Goal: Entertainment & Leisure: Consume media (video, audio)

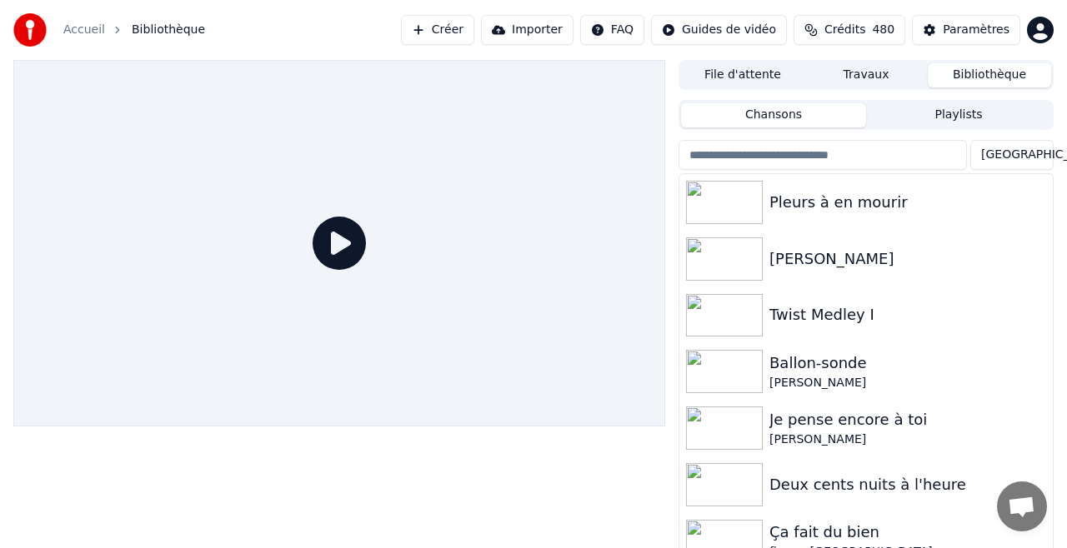
scroll to position [12, 0]
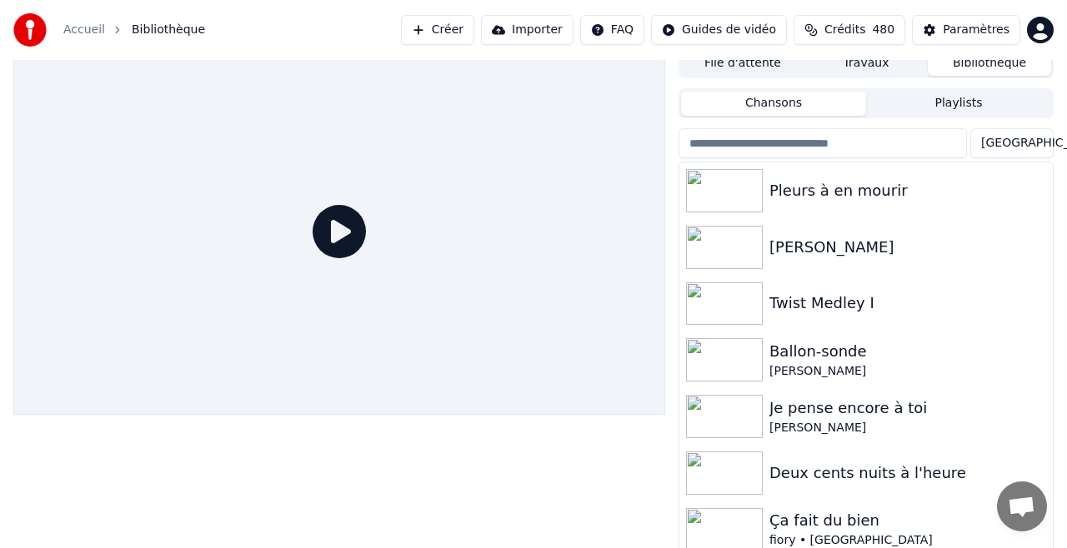
click at [984, 63] on button "Bibliothèque" at bounding box center [989, 64] width 123 height 24
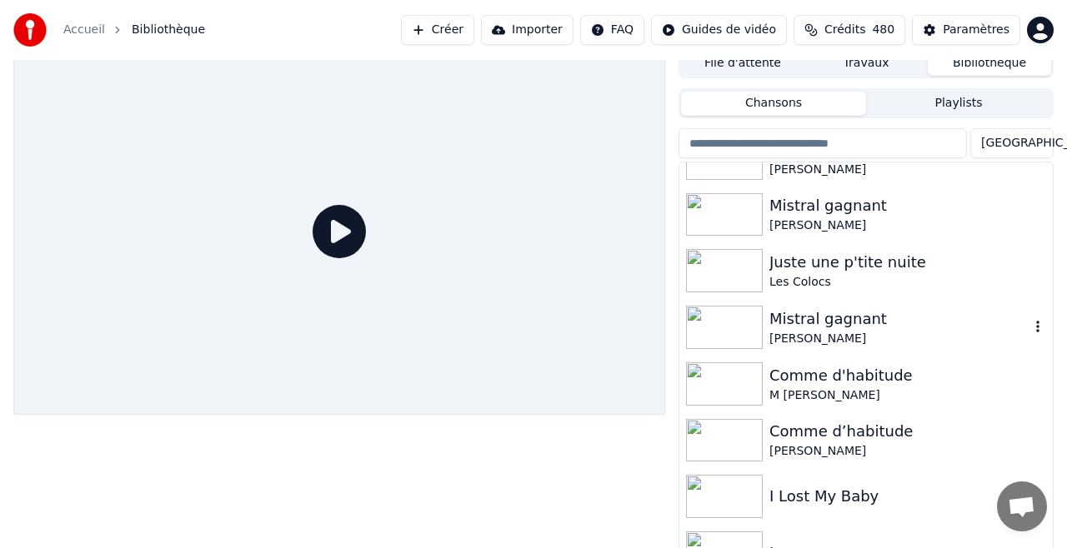
scroll to position [4684, 0]
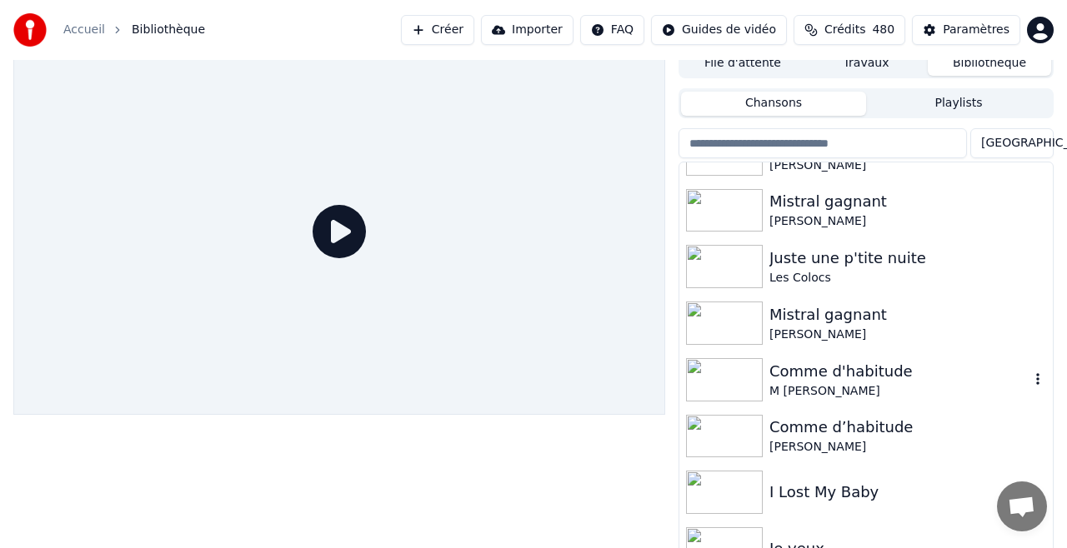
click at [807, 374] on div "Comme d'habitude" at bounding box center [899, 371] width 260 height 23
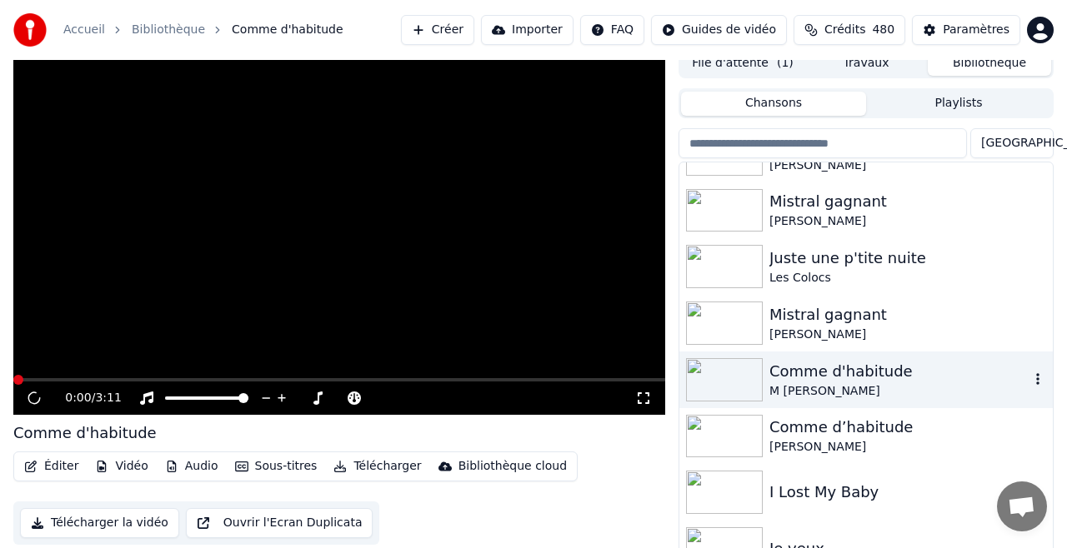
scroll to position [4678, 0]
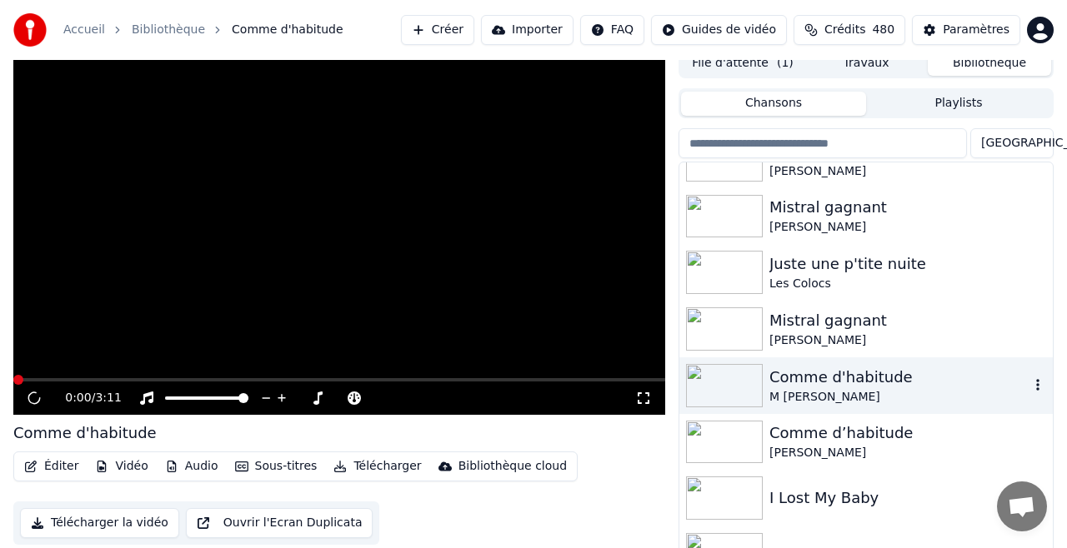
click at [807, 374] on div "Comme d'habitude" at bounding box center [899, 377] width 260 height 23
drag, startPoint x: 33, startPoint y: 396, endPoint x: 88, endPoint y: 395, distance: 55.9
click at [33, 396] on icon at bounding box center [34, 398] width 8 height 10
click at [13, 385] on span at bounding box center [18, 380] width 10 height 10
click at [36, 398] on icon at bounding box center [34, 399] width 10 height 12
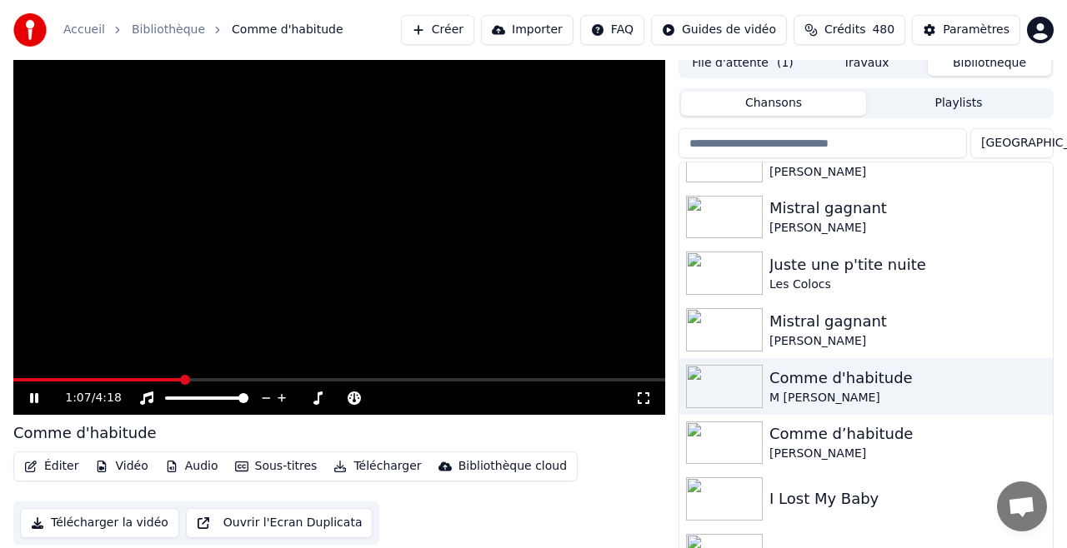
click at [19, 383] on div "1:07 / 4:18" at bounding box center [339, 398] width 652 height 33
click at [19, 385] on div "1:08 / 4:18" at bounding box center [339, 398] width 652 height 33
click at [34, 398] on icon at bounding box center [46, 398] width 38 height 13
click at [13, 397] on div "0:00 / 4:18" at bounding box center [339, 396] width 652 height 37
click at [12, 398] on div "0:00 / 4:18 Comme d'habitude Éditer Vidéo Audio Sous-titres Télécharger Bibliot…" at bounding box center [533, 310] width 1067 height 525
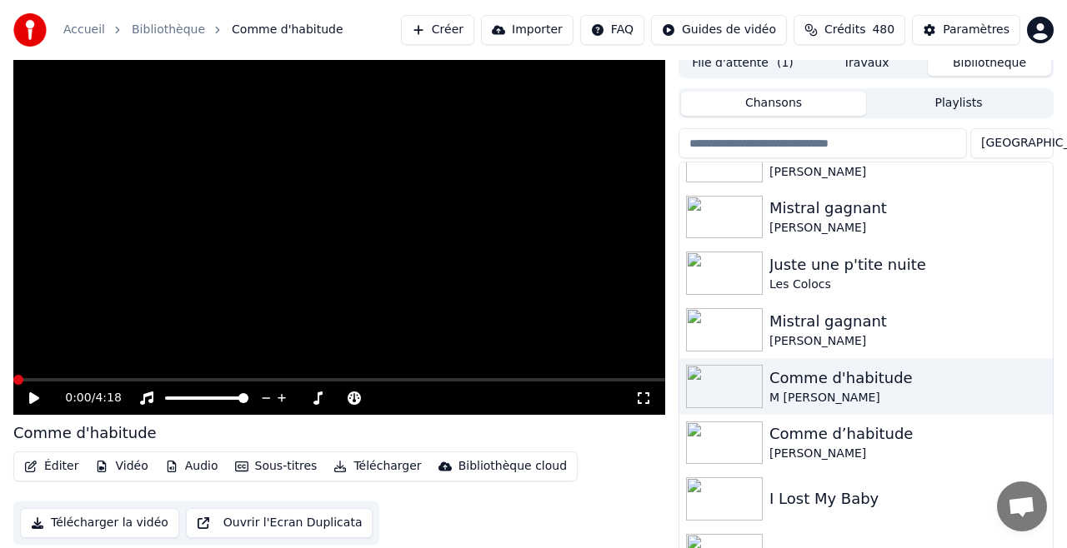
click at [33, 398] on icon at bounding box center [34, 399] width 10 height 12
click at [16, 385] on div "1:11 / 4:18" at bounding box center [339, 398] width 652 height 33
click at [839, 378] on div "Comme d'habitude" at bounding box center [899, 378] width 260 height 23
click at [22, 383] on div "1:18 / 4:18" at bounding box center [339, 398] width 652 height 33
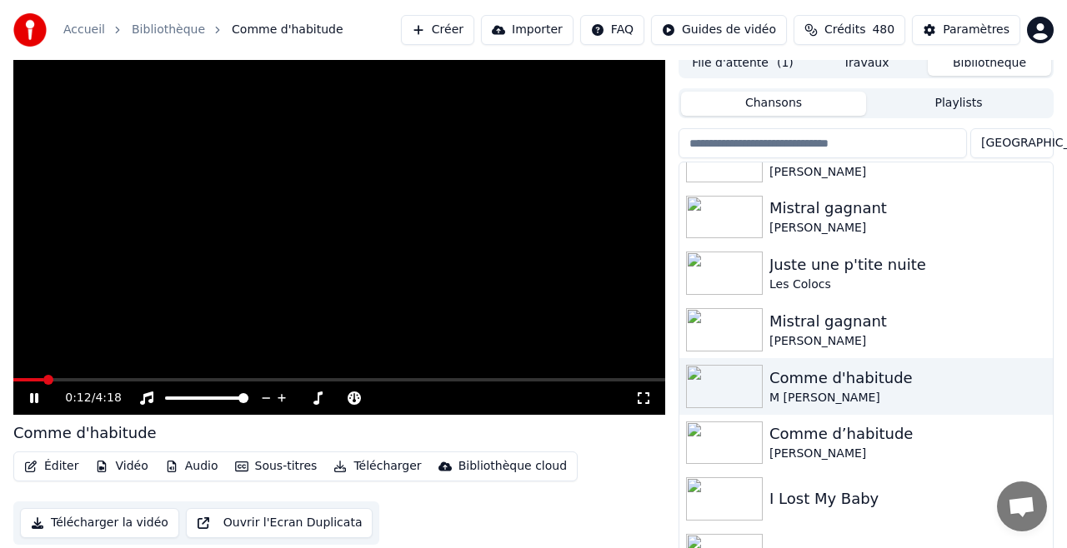
click at [43, 378] on span at bounding box center [28, 379] width 30 height 3
click at [20, 380] on span at bounding box center [17, 379] width 8 height 3
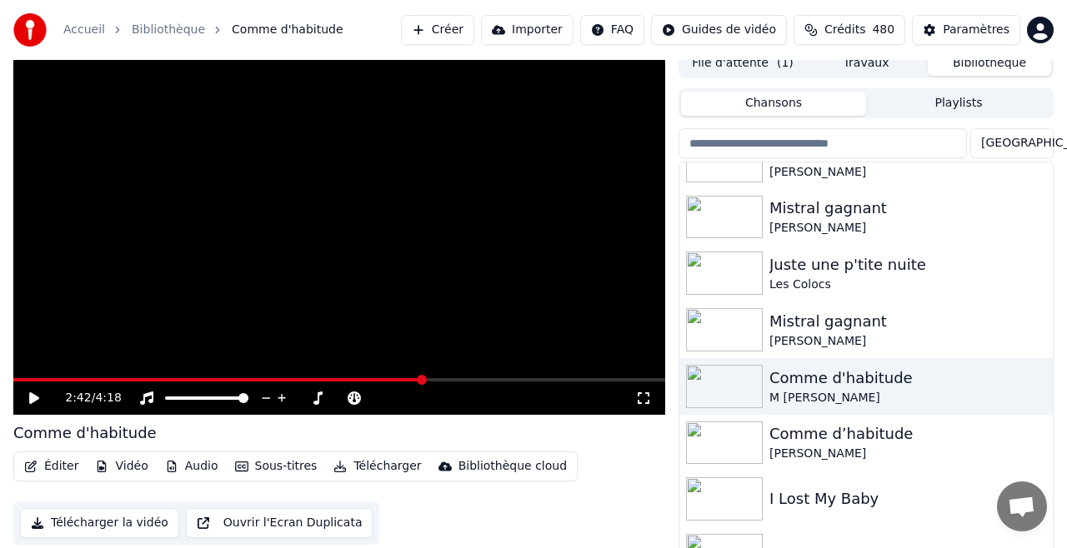
scroll to position [36, 0]
